Goal: Task Accomplishment & Management: Use online tool/utility

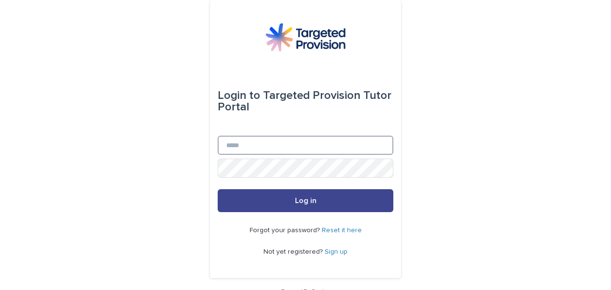
type input "**********"
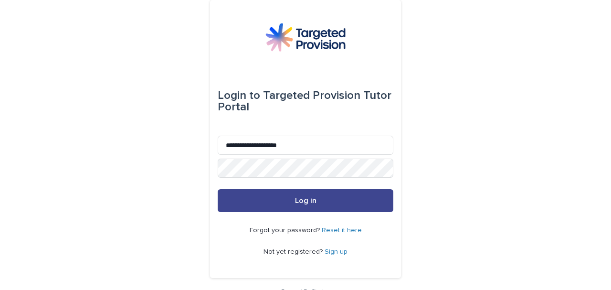
click at [292, 196] on button "Log in" at bounding box center [306, 200] width 176 height 23
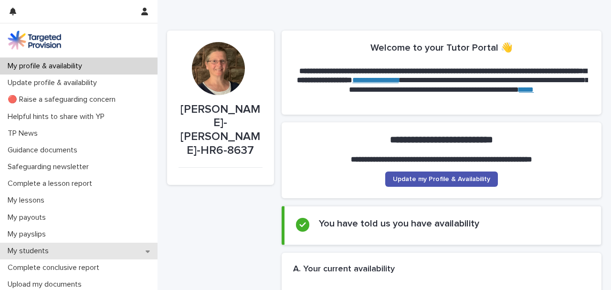
click at [40, 252] on p "My students" at bounding box center [30, 250] width 53 height 9
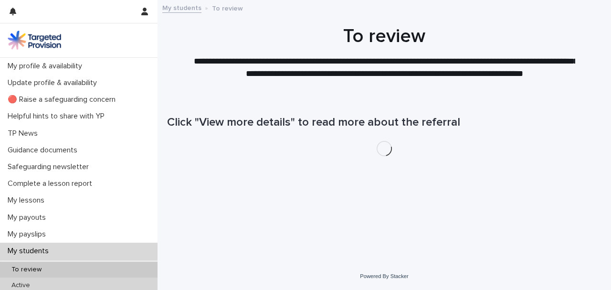
click at [37, 283] on div "Active" at bounding box center [79, 286] width 158 height 16
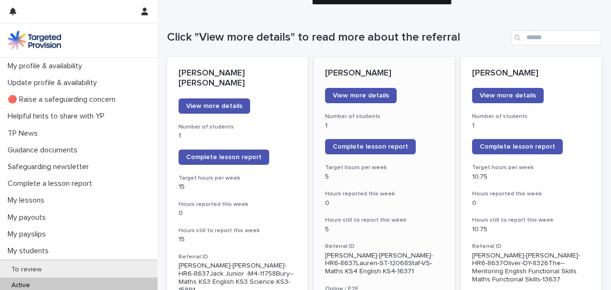
scroll to position [96, 0]
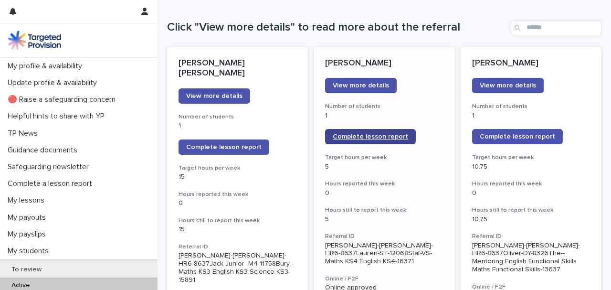
click at [373, 137] on span "Complete lesson report" at bounding box center [370, 136] width 75 height 7
